Goal: Task Accomplishment & Management: Use online tool/utility

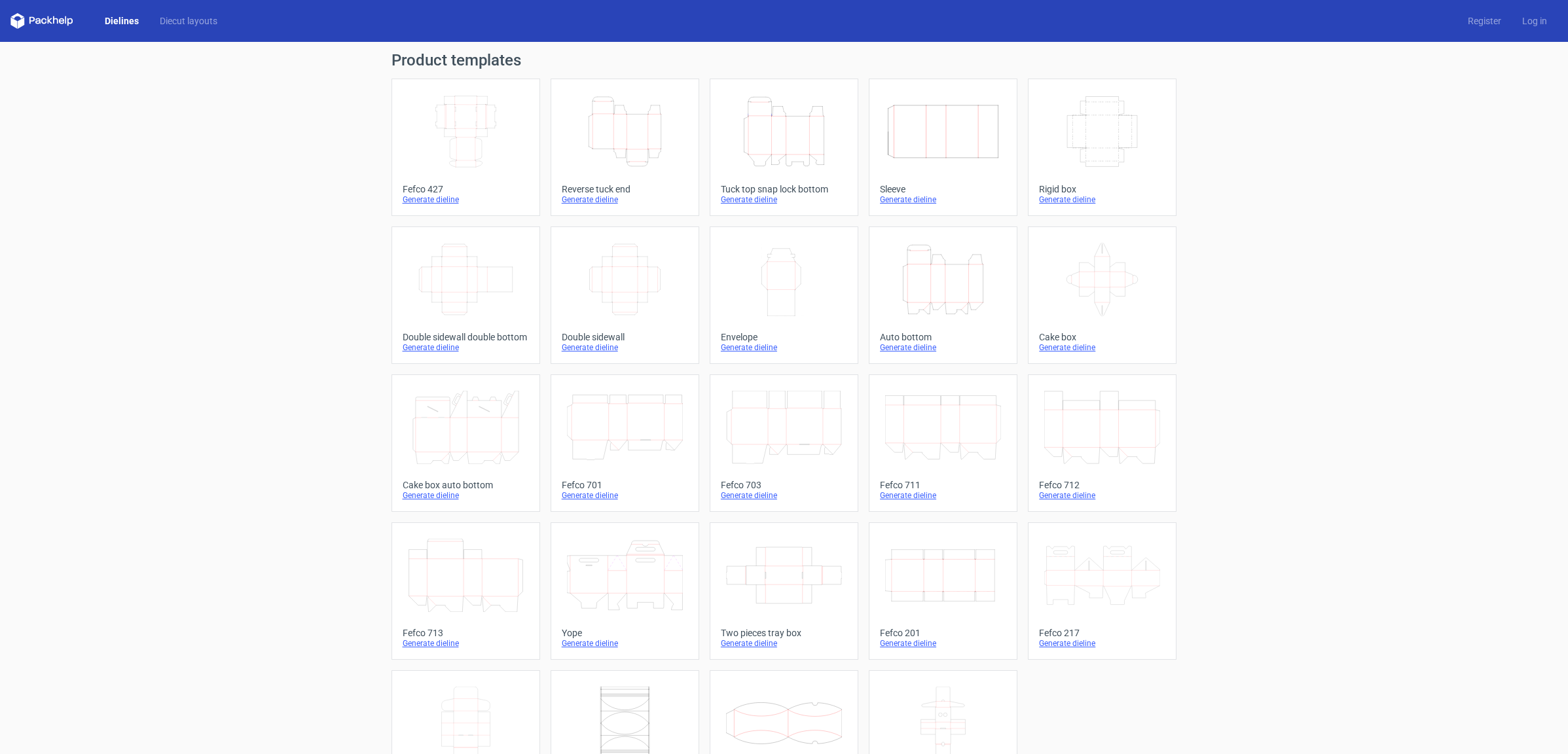
click at [766, 137] on icon "Height Depth Width" at bounding box center [784, 131] width 116 height 73
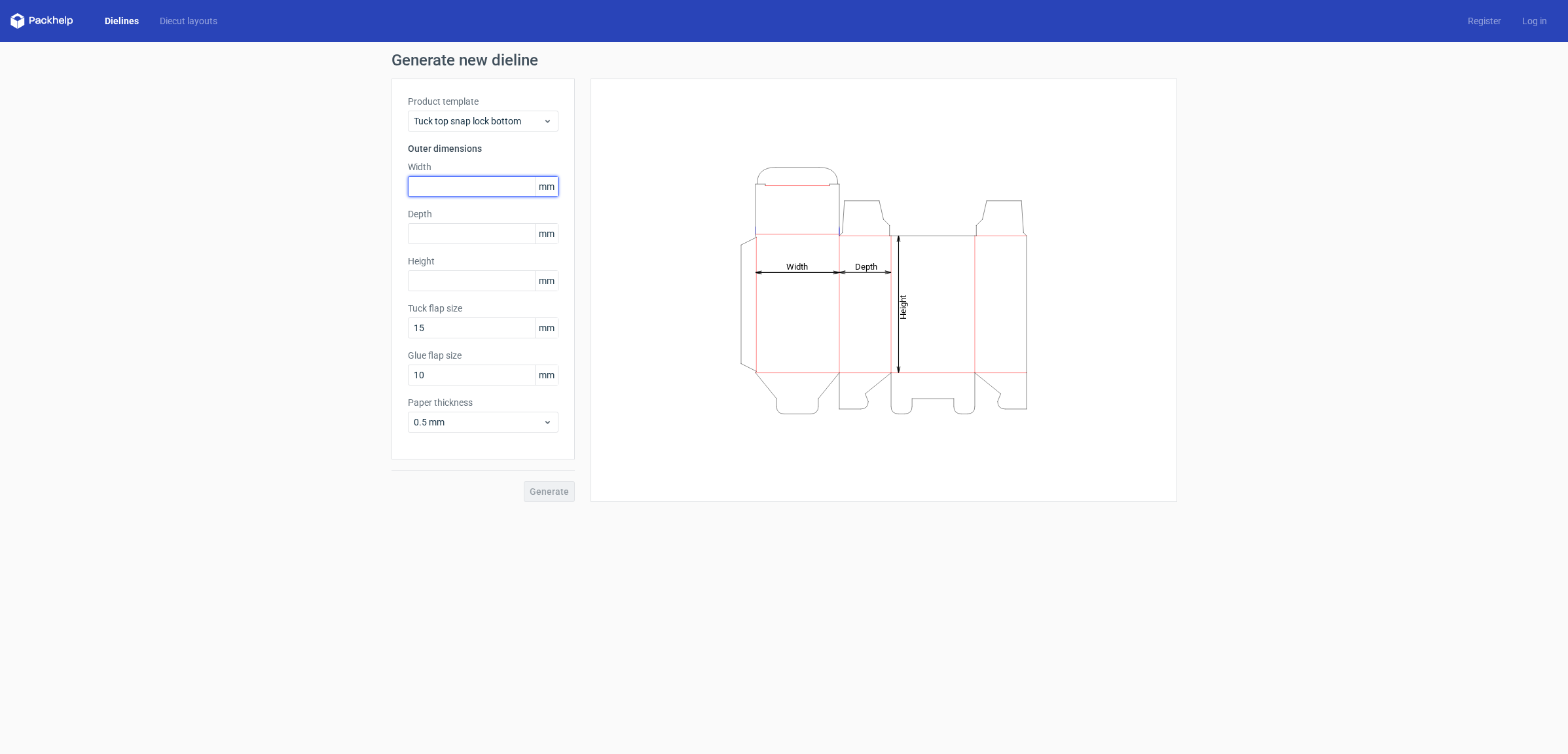
click at [426, 180] on input "text" at bounding box center [483, 187] width 151 height 21
type input "270"
type input "170"
type input "110"
click at [524, 481] on button "Generate" at bounding box center [550, 492] width 51 height 21
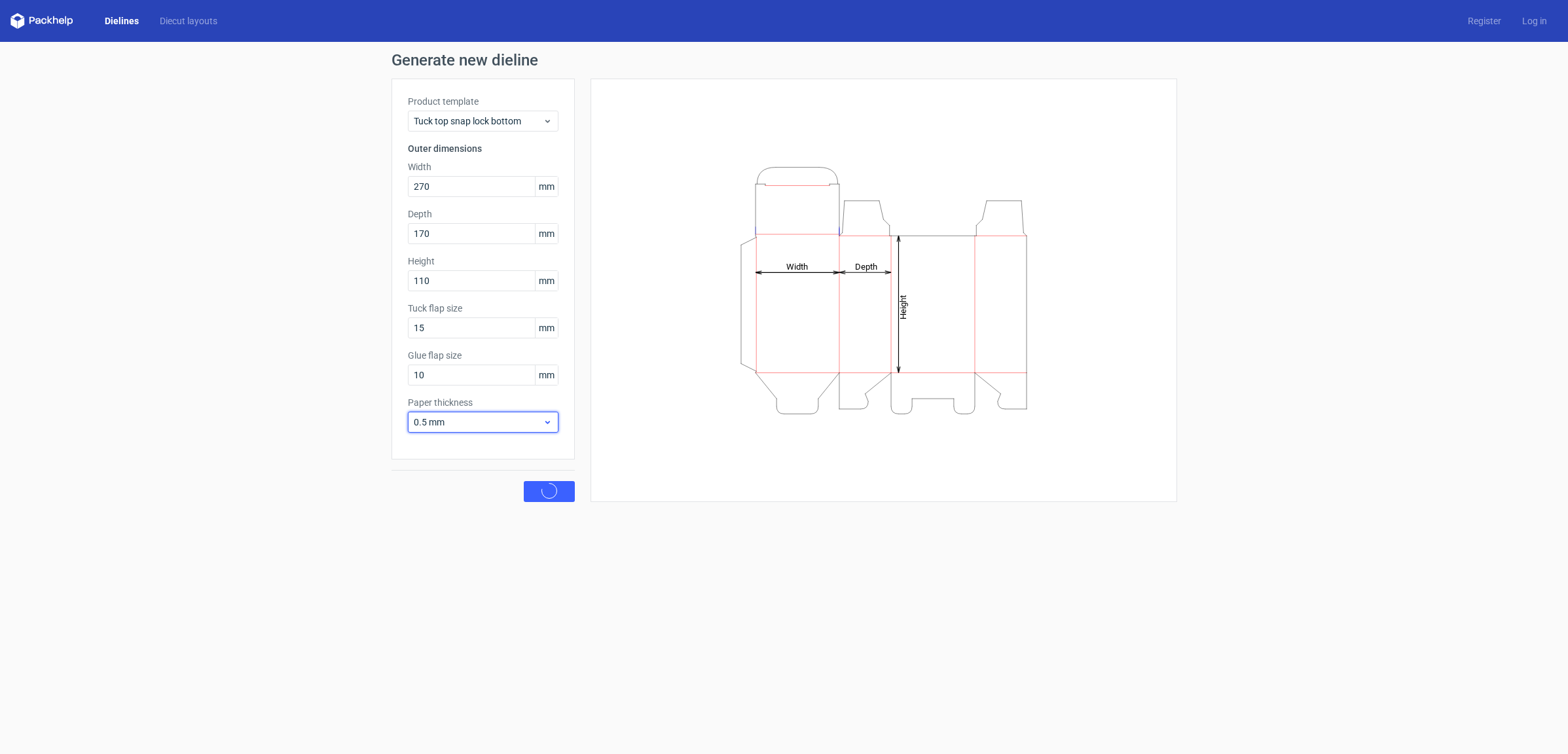
click at [496, 414] on div "0.5 mm" at bounding box center [483, 423] width 151 height 21
click at [458, 514] on div "1.5 mm" at bounding box center [483, 514] width 140 height 21
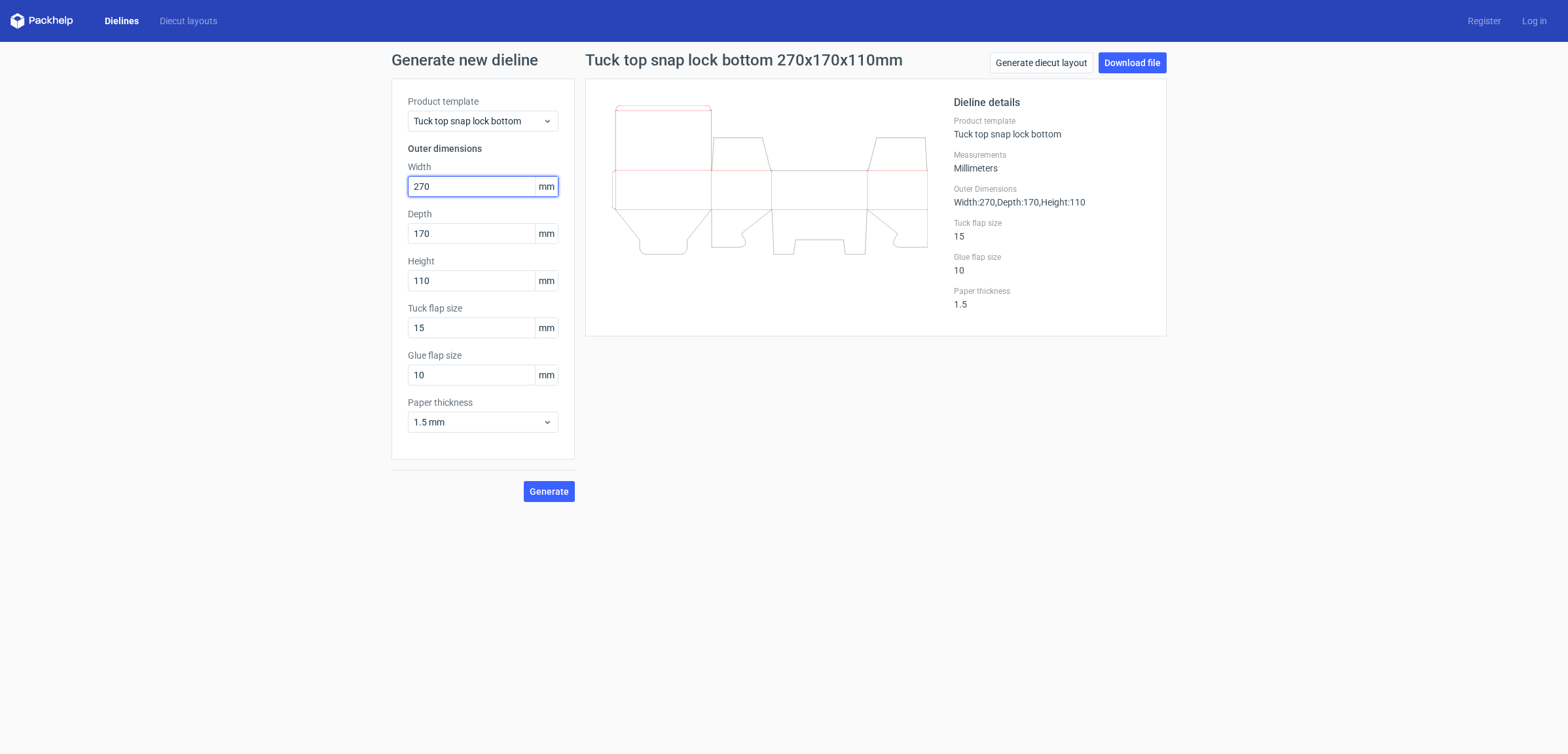
drag, startPoint x: 423, startPoint y: 187, endPoint x: 500, endPoint y: 188, distance: 77.0
click at [500, 188] on input "270" at bounding box center [483, 187] width 151 height 21
type input "210"
click at [537, 424] on span "1.5 mm" at bounding box center [478, 422] width 129 height 13
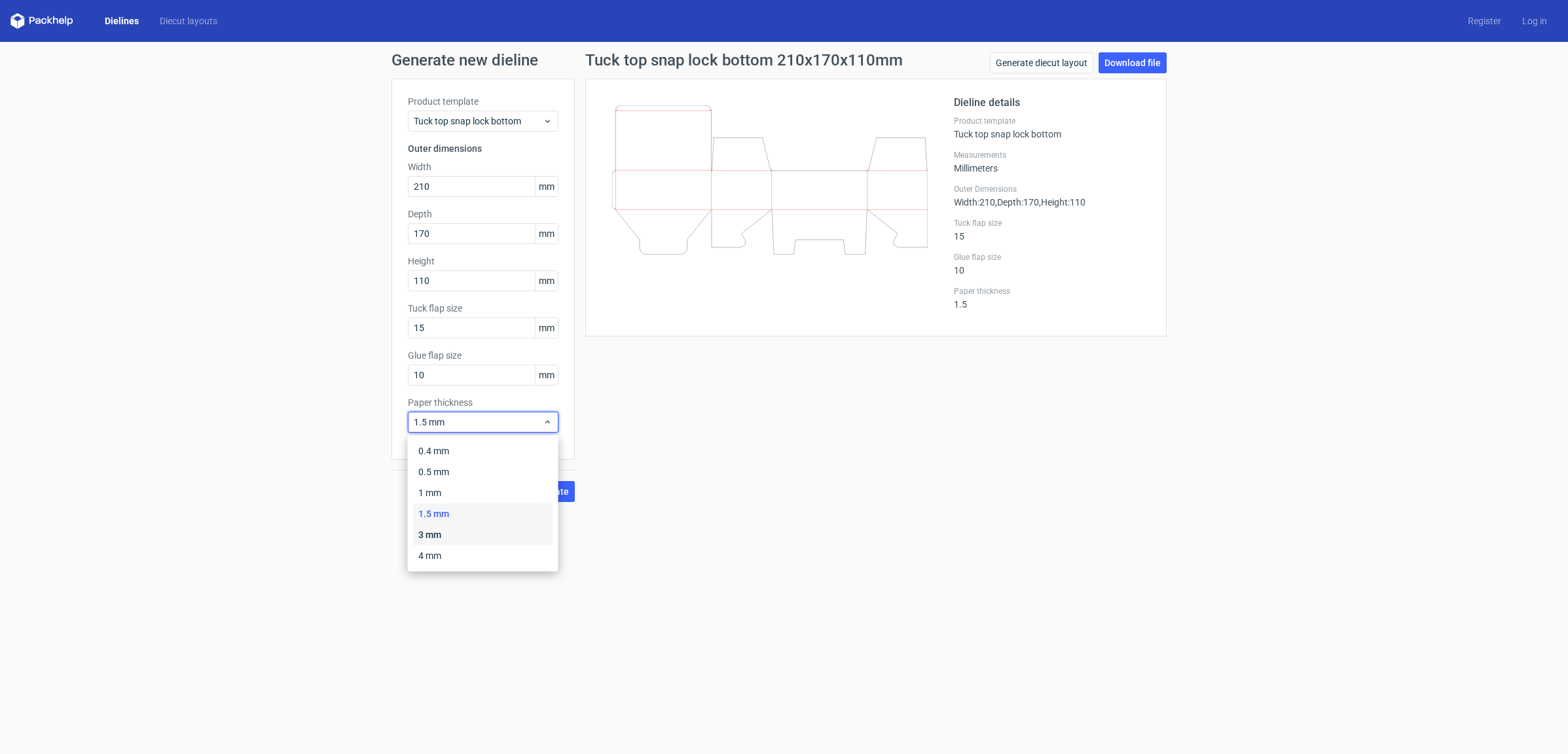
click at [446, 529] on div "3 mm" at bounding box center [483, 535] width 140 height 21
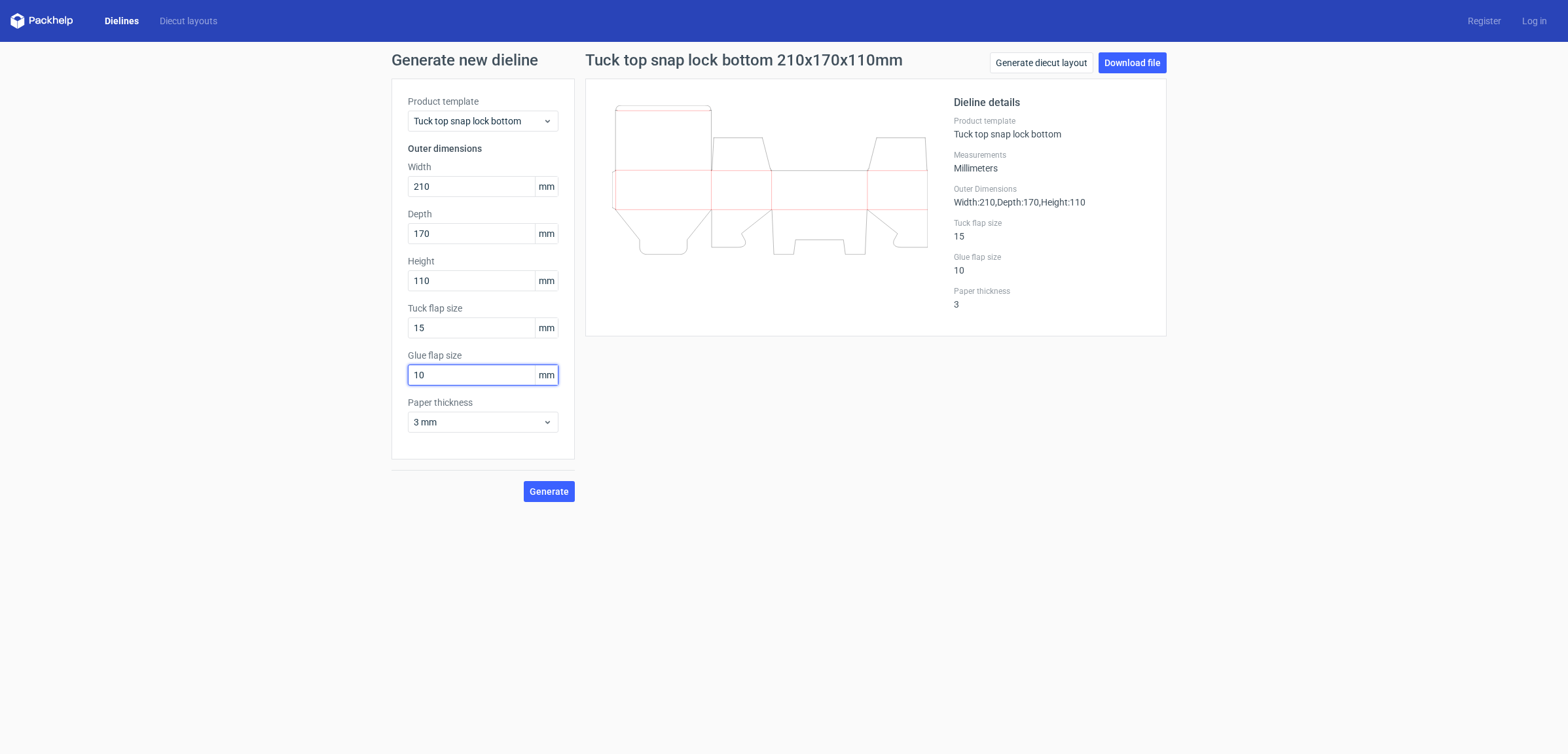
drag, startPoint x: 459, startPoint y: 375, endPoint x: 359, endPoint y: 385, distance: 100.5
click at [361, 376] on div "Generate new dieline Product template Tuck top snap lock bottom Outer dimension…" at bounding box center [784, 277] width 1568 height 471
drag, startPoint x: 447, startPoint y: 325, endPoint x: 368, endPoint y: 324, distance: 79.0
click at [368, 324] on div "Generate new dieline Product template Tuck top snap lock bottom Outer dimension…" at bounding box center [784, 277] width 1568 height 471
drag, startPoint x: 458, startPoint y: 374, endPoint x: 366, endPoint y: 368, distance: 92.2
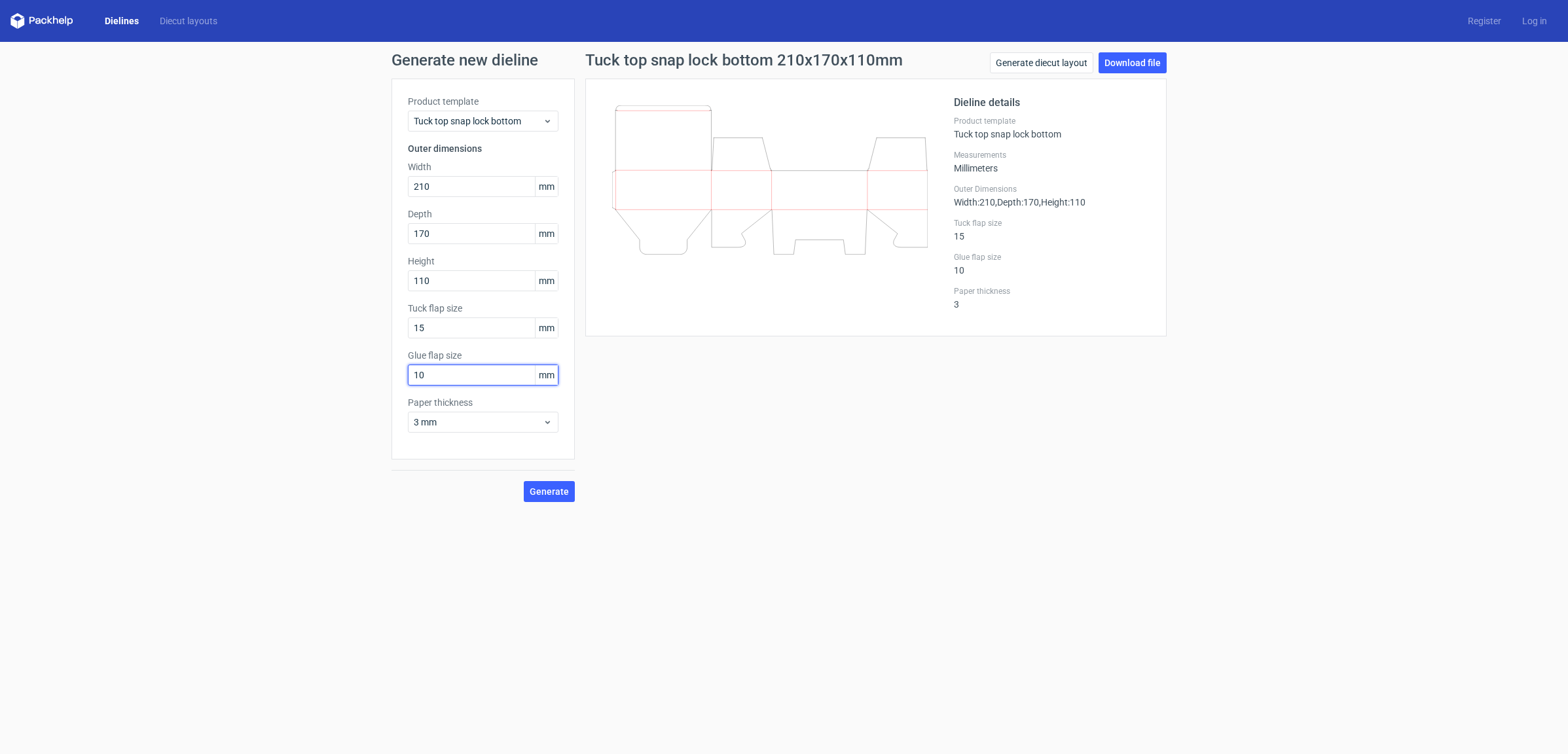
click at [366, 368] on div "Generate new dieline Product template Tuck top snap lock bottom Outer dimension…" at bounding box center [784, 277] width 1568 height 471
drag, startPoint x: 443, startPoint y: 320, endPoint x: 383, endPoint y: 321, distance: 60.0
click at [383, 321] on div "Generate new dieline Product template Tuck top snap lock bottom Outer dimension…" at bounding box center [784, 277] width 1568 height 471
type input "20"
drag, startPoint x: 453, startPoint y: 366, endPoint x: 338, endPoint y: 362, distance: 115.1
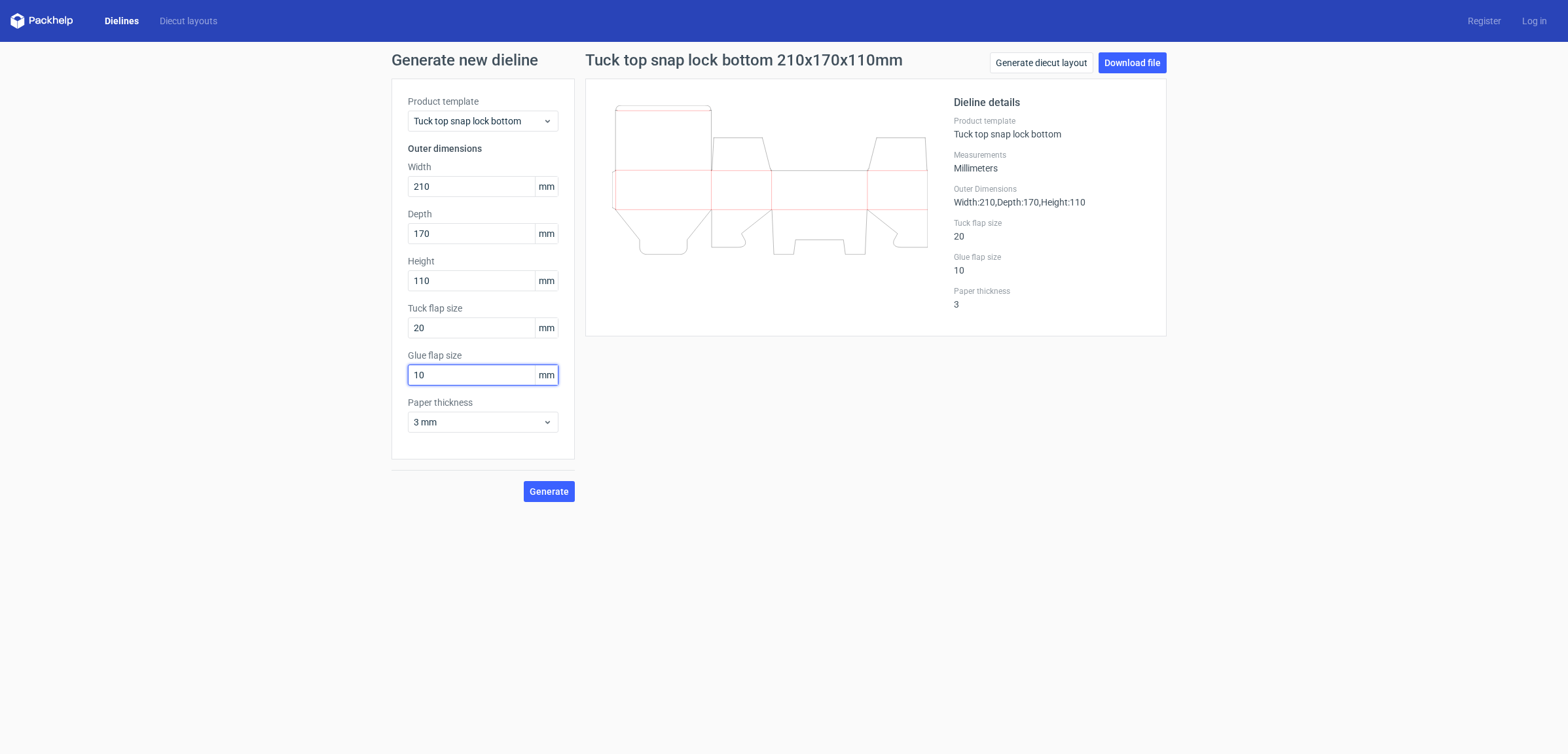
click at [338, 366] on div "Generate new dieline Product template Tuck top snap lock bottom Outer dimension…" at bounding box center [784, 277] width 1568 height 471
type input "40"
click at [338, 360] on div "Generate new dieline Product template Tuck top snap lock bottom Outer dimension…" at bounding box center [784, 277] width 1568 height 471
click at [524, 484] on button "Generate" at bounding box center [550, 492] width 51 height 21
click at [1139, 72] on link "Download file" at bounding box center [1133, 63] width 68 height 21
